Goal: Information Seeking & Learning: Check status

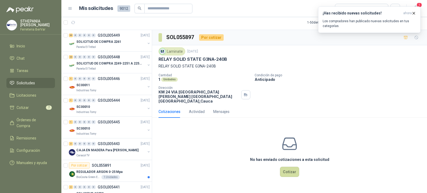
scroll to position [53, 0]
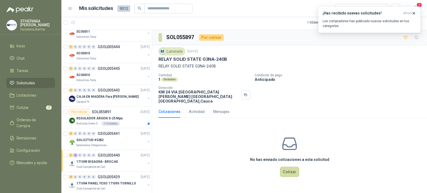
drag, startPoint x: 0, startPoint y: 0, endPoint x: 263, endPoint y: 20, distance: 263.6
click at [263, 20] on article "1 - 50 de 6300 Asignado a mi No Leídos" at bounding box center [244, 22] width 366 height 14
click at [109, 96] on p "CAJA EN MADERA Para [PERSON_NAME]" at bounding box center [107, 96] width 62 height 5
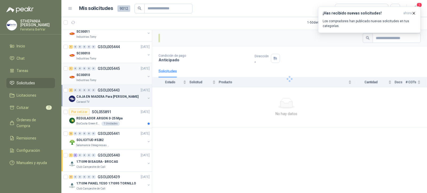
click at [112, 65] on div "1 0 0 0 0 0 GSOL005445 [DATE]" at bounding box center [110, 68] width 82 height 6
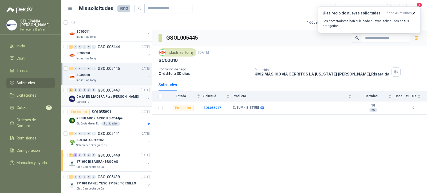
click at [93, 99] on div "CAJA EN MADERA Para [PERSON_NAME]" at bounding box center [110, 96] width 69 height 6
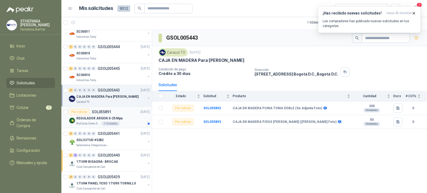
click at [118, 116] on p "REGULADOR ARGON 0-25 Mpa" at bounding box center [99, 118] width 46 height 5
